Goal: Transaction & Acquisition: Purchase product/service

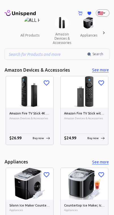
click at [29, 102] on img at bounding box center [29, 91] width 47 height 31
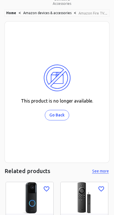
scroll to position [106, 0]
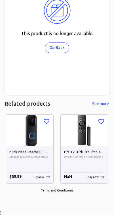
click at [33, 143] on img at bounding box center [29, 130] width 47 height 31
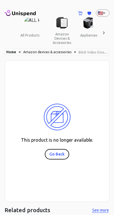
click at [57, 154] on button "Go Back" at bounding box center [57, 154] width 24 height 10
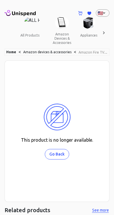
click at [30, 35] on button "all products" at bounding box center [30, 36] width 28 height 14
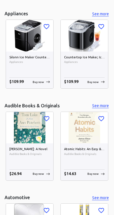
scroll to position [148, 0]
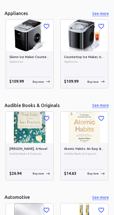
click at [72, 135] on img at bounding box center [84, 126] width 47 height 31
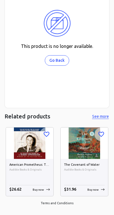
scroll to position [106, 0]
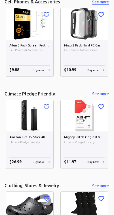
scroll to position [712, 0]
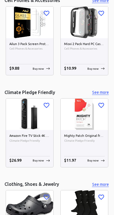
click at [74, 124] on img at bounding box center [84, 113] width 47 height 31
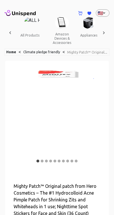
scroll to position [0, 177]
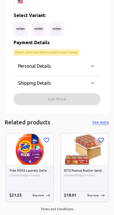
click at [84, 83] on div "Shipping Details" at bounding box center [53, 82] width 71 height 7
